Goal: Navigation & Orientation: Find specific page/section

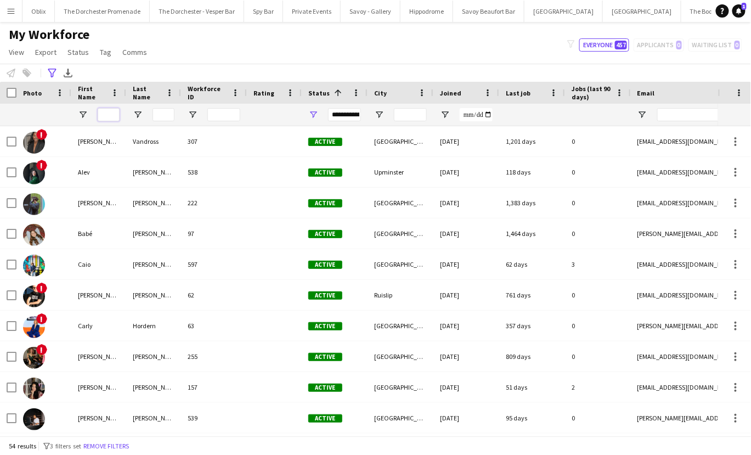
click at [107, 114] on input "First Name Filter Input" at bounding box center [109, 114] width 22 height 13
click at [12, 13] on app-icon "Menu" at bounding box center [11, 11] width 9 height 9
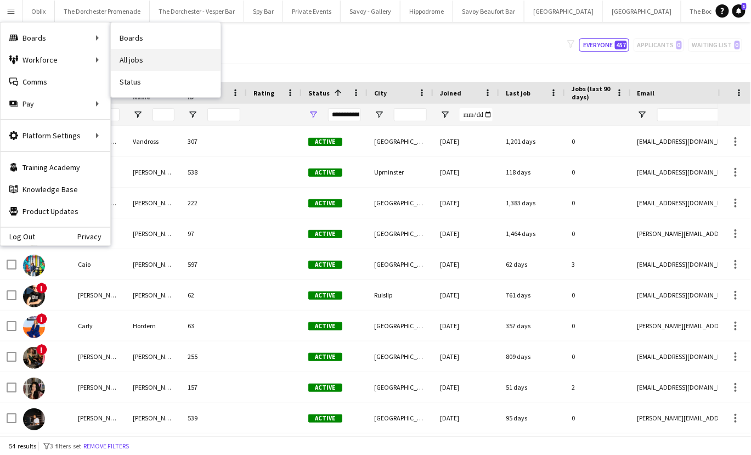
click at [141, 58] on link "All jobs" at bounding box center [166, 60] width 110 height 22
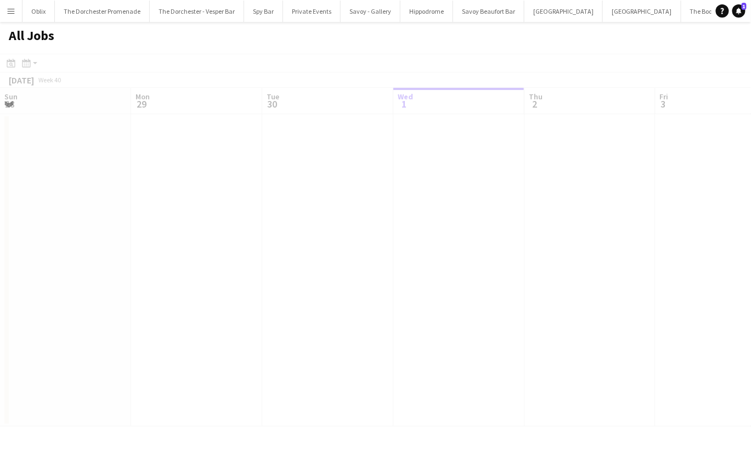
scroll to position [0, 262]
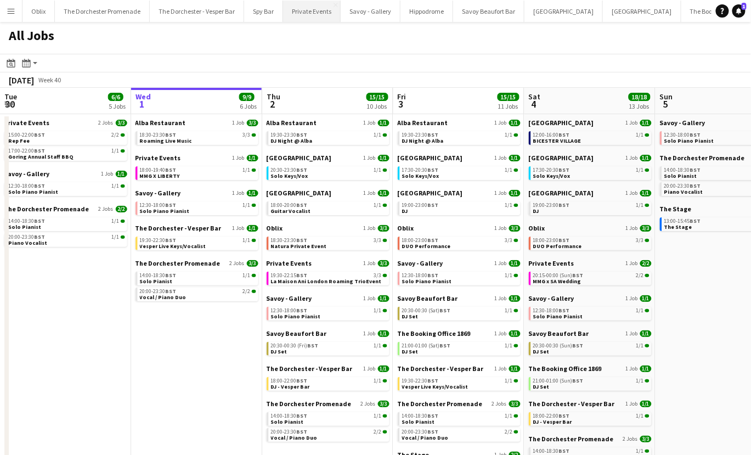
click at [324, 14] on button "Private Events Close" at bounding box center [312, 11] width 58 height 21
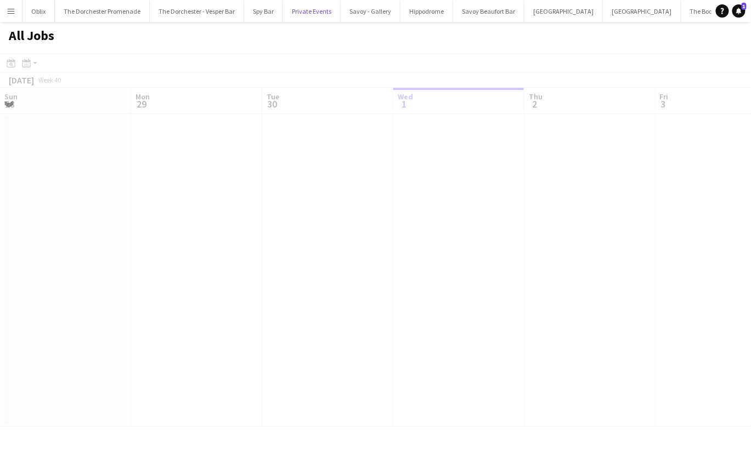
scroll to position [0, 262]
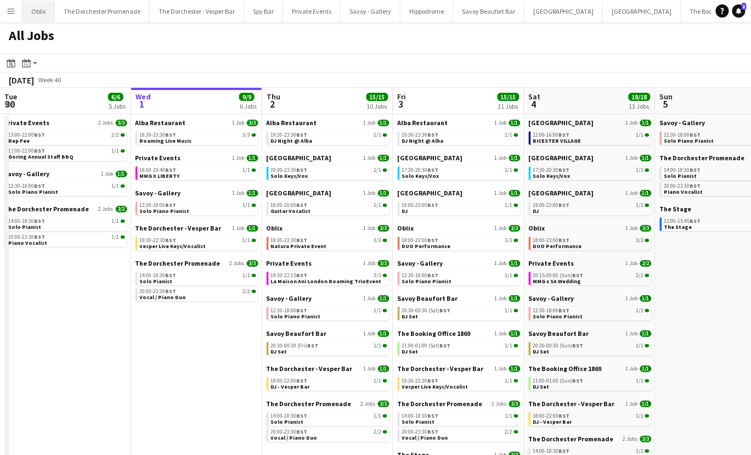
click at [30, 9] on button "Oblix Close" at bounding box center [38, 11] width 32 height 21
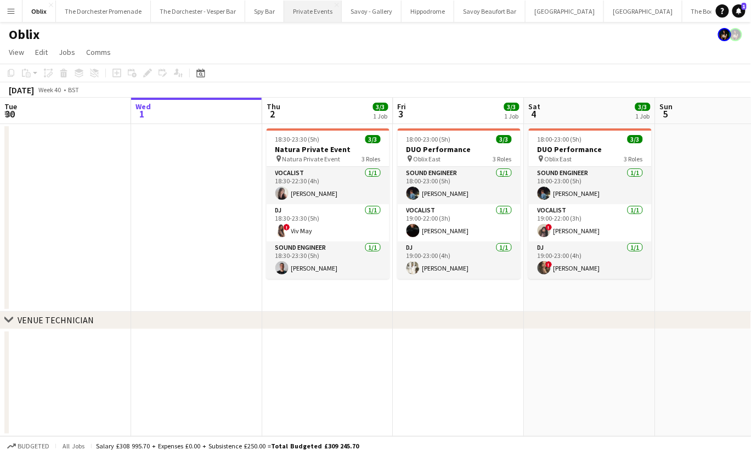
click at [324, 7] on button "Private Events Close" at bounding box center [313, 11] width 58 height 21
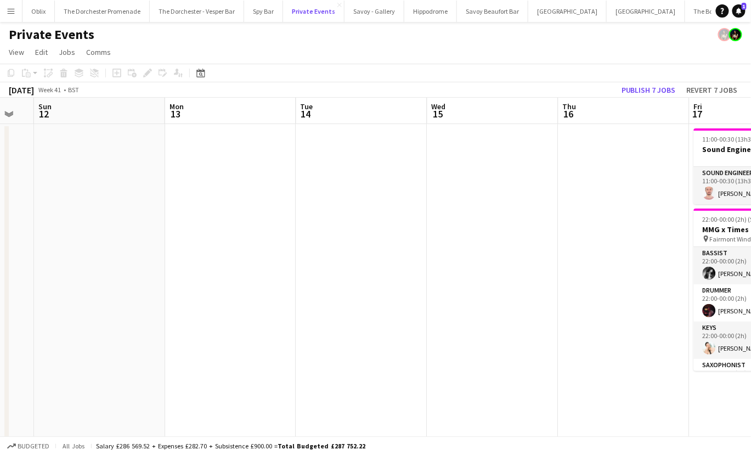
scroll to position [0, 396]
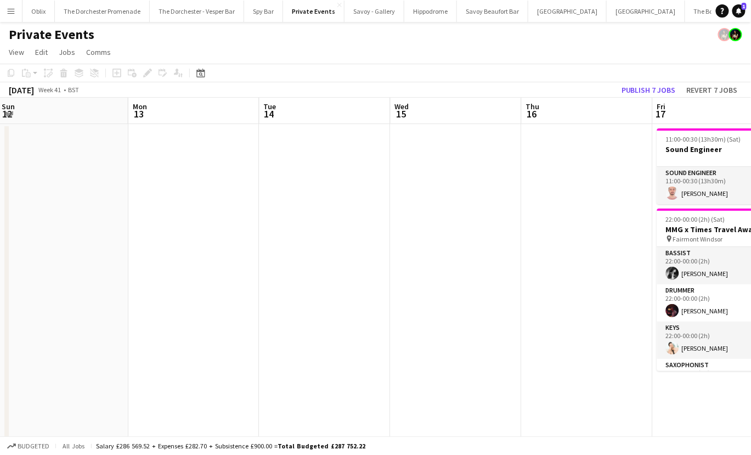
click at [11, 10] on app-icon "Menu" at bounding box center [11, 11] width 9 height 9
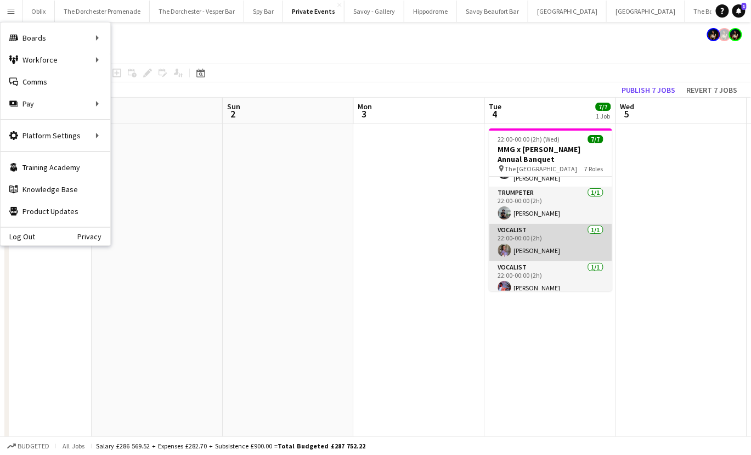
scroll to position [146, 0]
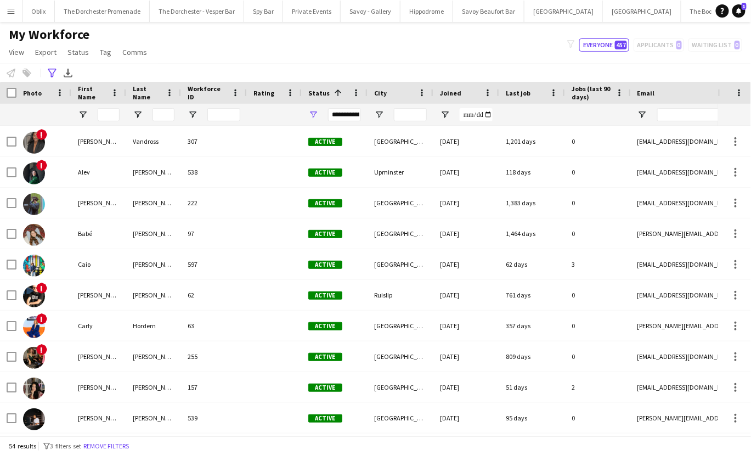
click at [15, 12] on button "Menu" at bounding box center [11, 11] width 22 height 22
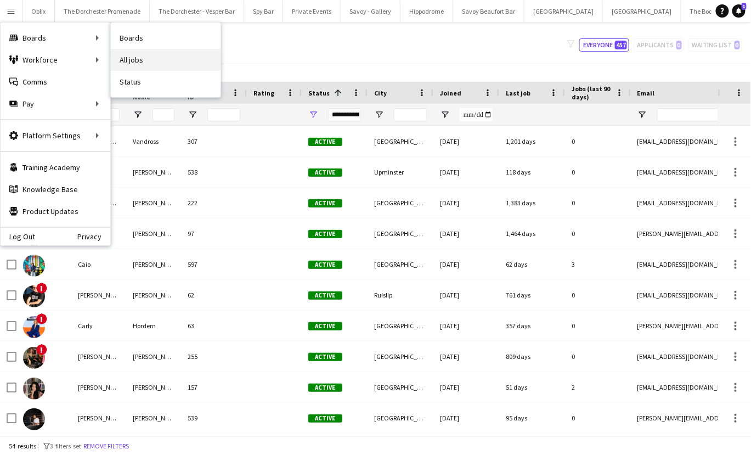
click at [150, 54] on link "All jobs" at bounding box center [166, 60] width 110 height 22
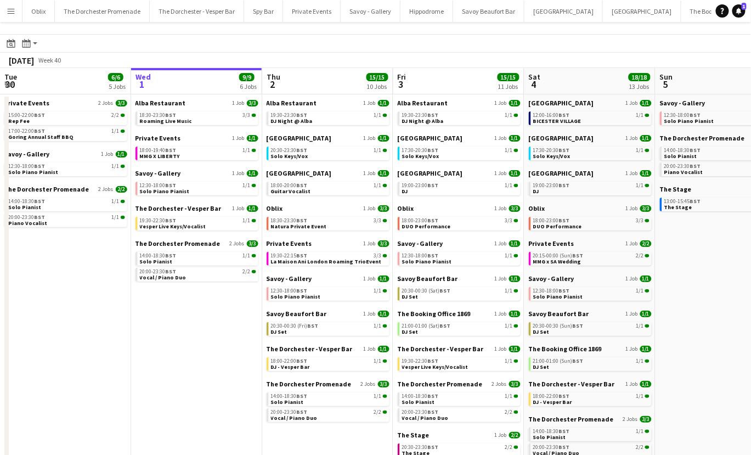
scroll to position [24, 0]
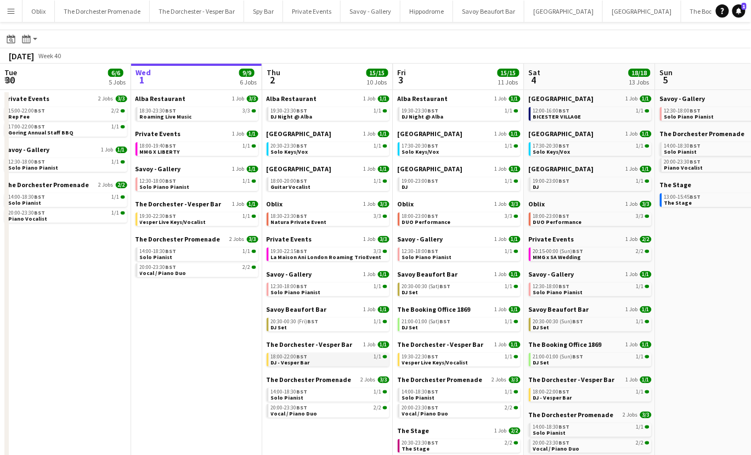
click at [327, 356] on div "18:00-22:00 BST 1/1" at bounding box center [329, 356] width 116 height 5
click at [289, 398] on span "Solo Pianist" at bounding box center [287, 397] width 33 height 7
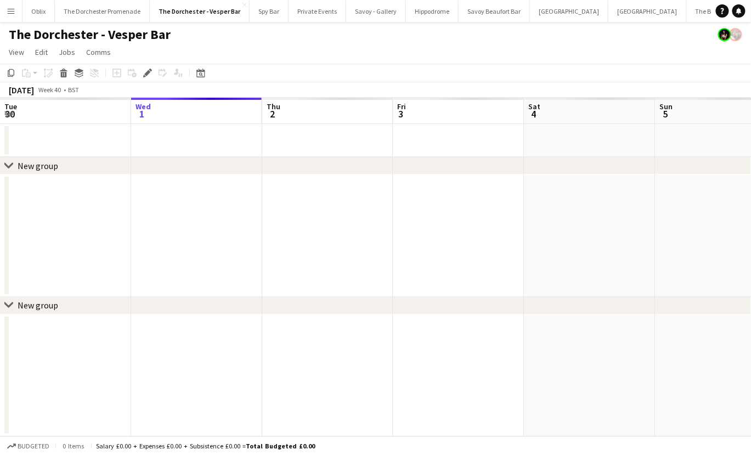
scroll to position [0, 377]
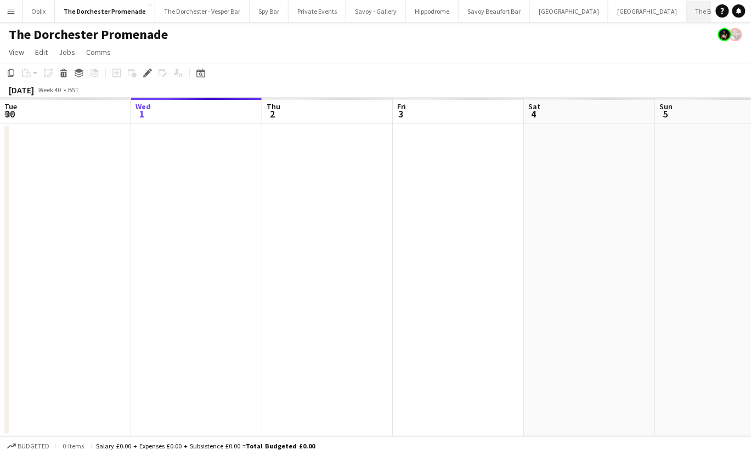
scroll to position [0, 377]
